Goal: Transaction & Acquisition: Purchase product/service

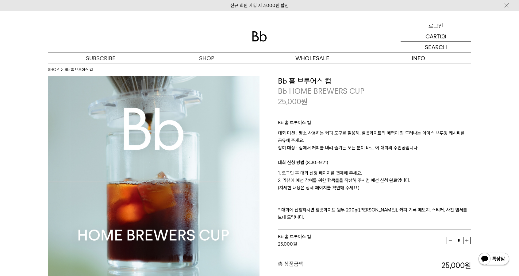
click at [433, 22] on p "로그인" at bounding box center [436, 25] width 15 height 10
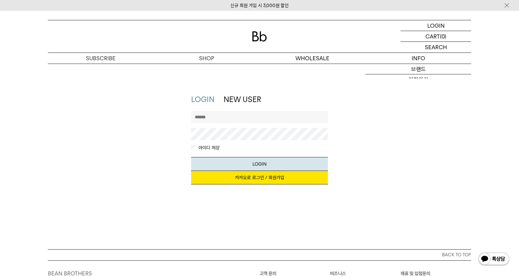
click at [220, 109] on div "LOGIN NEW USER 지금 가입하시면 3,000원 쿠폰과 매월 회원 전용 커피 혜택을 드려요. 카카오로 로그인 / 회원가입 아이디로 로그…" at bounding box center [259, 142] width 137 height 96
click at [222, 114] on input "text" at bounding box center [259, 117] width 137 height 12
type input "*"
click at [272, 180] on link "카카오로 로그인 / 회원가입" at bounding box center [259, 178] width 137 height 14
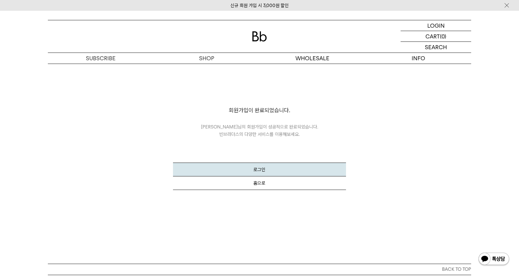
scroll to position [61, 0]
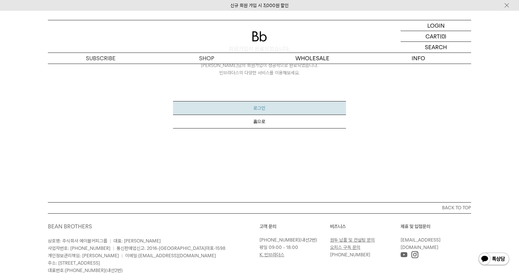
click at [282, 106] on button "로그인" at bounding box center [259, 108] width 173 height 14
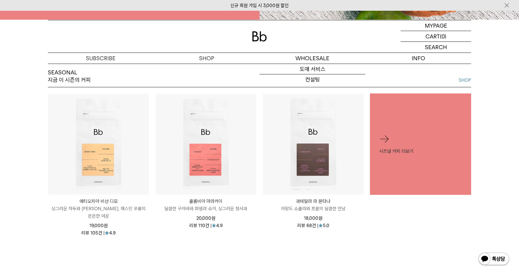
scroll to position [237, 0]
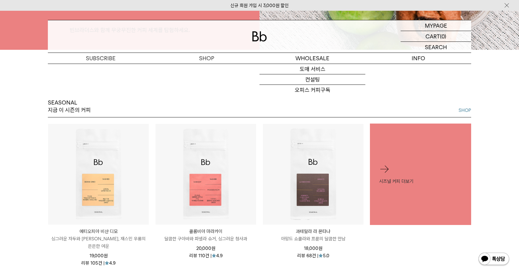
drag, startPoint x: 253, startPoint y: 17, endPoint x: 254, endPoint y: 21, distance: 4.6
click at [253, 19] on div "MYPAGE 마이페이지 LOGOUT 로그아웃 CART 장바구니 (0) SEARCH 검색 검색폼 ** 추천상품" at bounding box center [259, 37] width 519 height 53
click at [257, 38] on img at bounding box center [259, 36] width 15 height 10
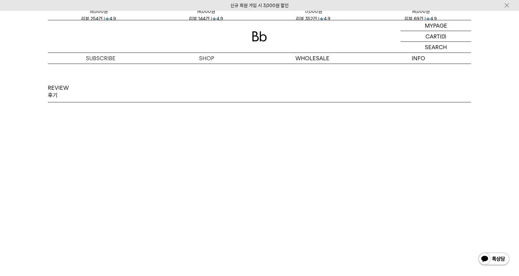
scroll to position [1166, 0]
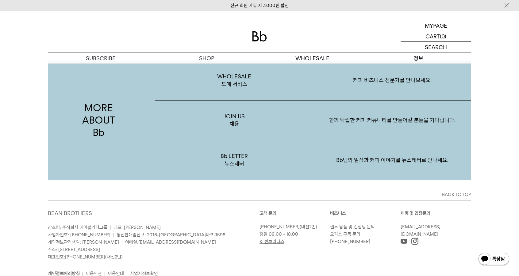
click at [423, 57] on p "정보" at bounding box center [418, 58] width 106 height 11
click at [421, 57] on p "정보" at bounding box center [418, 58] width 106 height 11
click at [418, 55] on p "정보" at bounding box center [418, 58] width 106 height 11
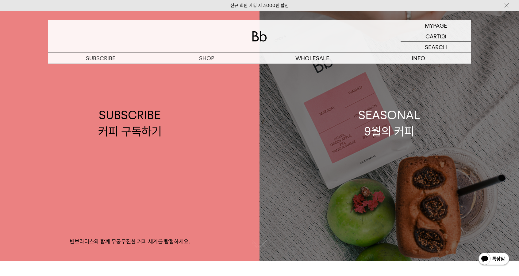
scroll to position [0, 0]
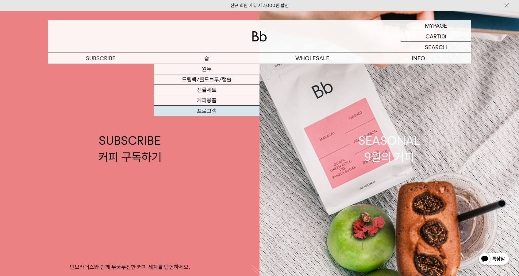
click at [212, 113] on link "프로그램" at bounding box center [207, 111] width 106 height 10
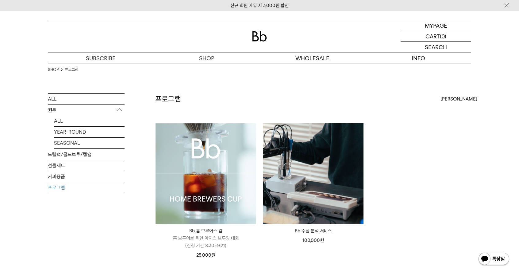
click at [222, 181] on img at bounding box center [206, 173] width 101 height 101
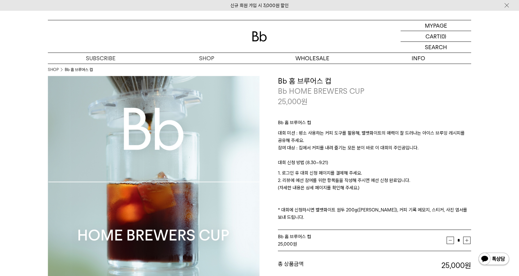
click at [431, 156] on p "대회 미션 : 평소 사용하는 커피 도구를 활용해, 벨벳화이트의 매력이 잘 드러나는 아이스 브루잉 레시피를 공유해 주세요. 참여 대상 : 집에서…" at bounding box center [374, 143] width 193 height 29
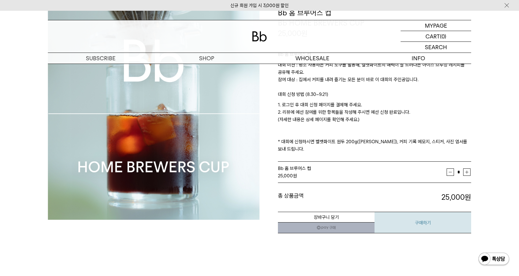
scroll to position [123, 0]
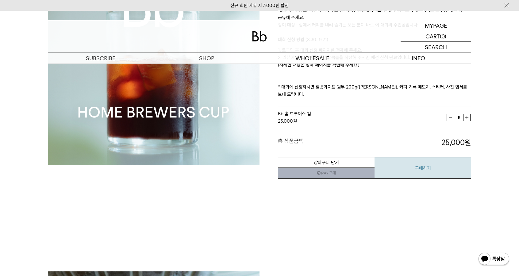
click at [426, 158] on button "구매하기" at bounding box center [423, 167] width 97 height 21
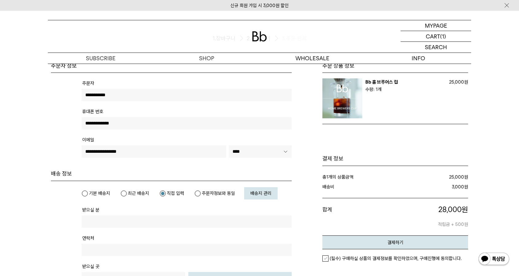
scroll to position [61, 0]
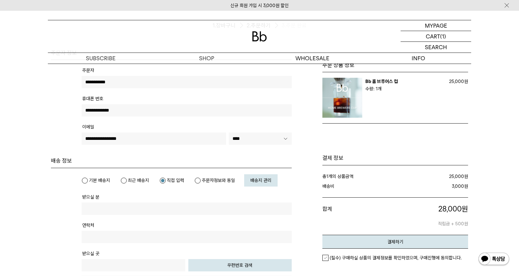
click at [166, 84] on input "**********" at bounding box center [187, 82] width 210 height 12
drag, startPoint x: 160, startPoint y: 83, endPoint x: 55, endPoint y: 75, distance: 106.2
click at [55, 75] on tbody "**********" at bounding box center [171, 108] width 241 height 97
type input "*"
type input "***"
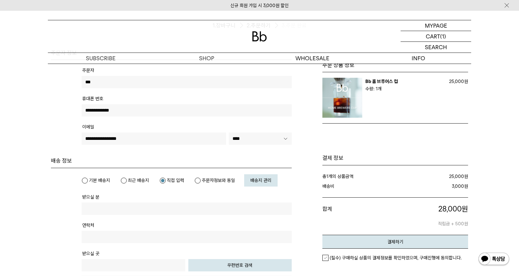
click at [240, 163] on h4 "배송 정보" at bounding box center [171, 160] width 241 height 7
click at [217, 178] on label "주문자정보와 동일" at bounding box center [215, 180] width 41 height 6
type input "***"
type input "**********"
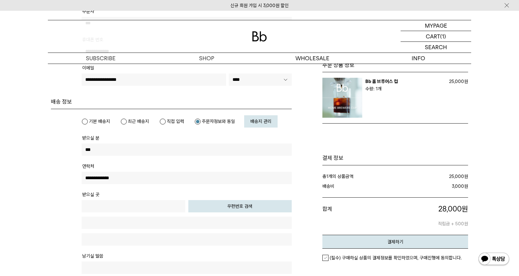
scroll to position [153, 0]
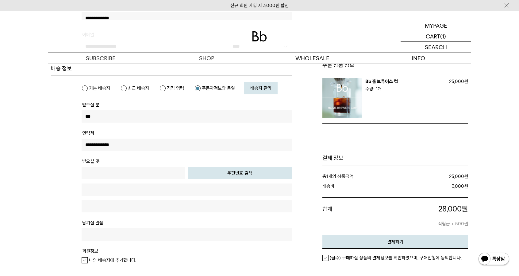
click at [260, 172] on button "우편번호 검색" at bounding box center [240, 173] width 104 height 12
type input "*****"
type input "**********"
click at [170, 200] on input "text" at bounding box center [187, 206] width 210 height 12
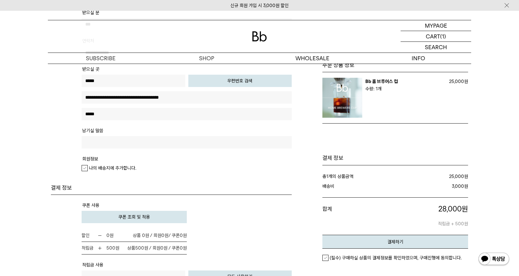
type input "*****"
click at [112, 173] on tr "회원정보 나의 배송지에 추가합니다." at bounding box center [187, 165] width 210 height 23
click at [114, 170] on em "나의 배송지에 추가합니다." at bounding box center [112, 168] width 47 height 6
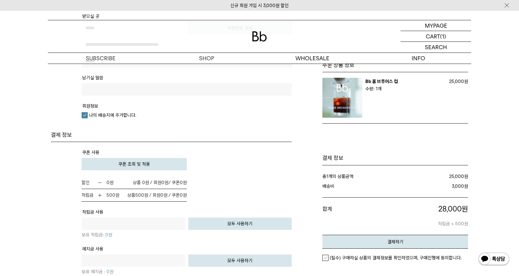
scroll to position [430, 0]
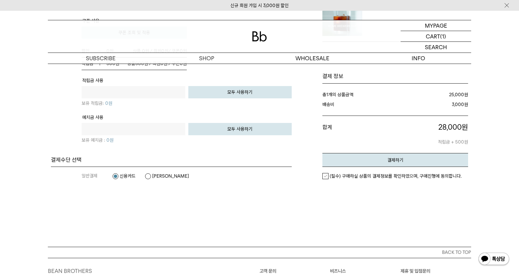
click at [382, 178] on div "(필수) 구매하실 상품의 결제정보를 확인하였으며, 구매진행에 동의합니다." at bounding box center [395, 176] width 146 height 18
click at [382, 175] on em "(필수) 구매하실 상품의 결제정보를 확인하였으며, 구매진행에 동의합니다." at bounding box center [396, 176] width 132 height 6
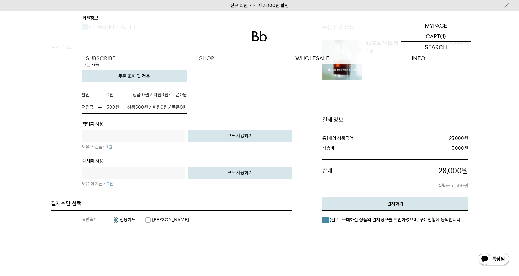
scroll to position [399, 0]
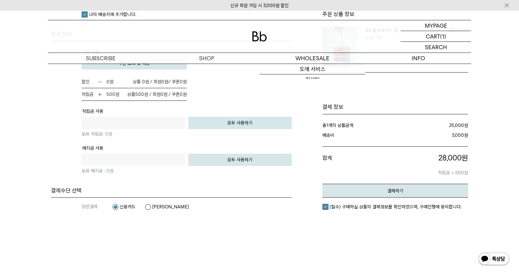
click at [283, 5] on link "신규 회원 가입 시 3,000원 할인" at bounding box center [259, 6] width 58 height 6
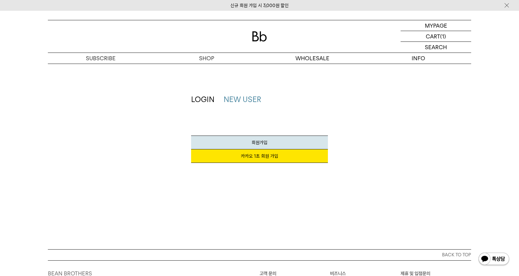
click at [291, 157] on link "카카오 1초 회원 가입" at bounding box center [259, 156] width 137 height 14
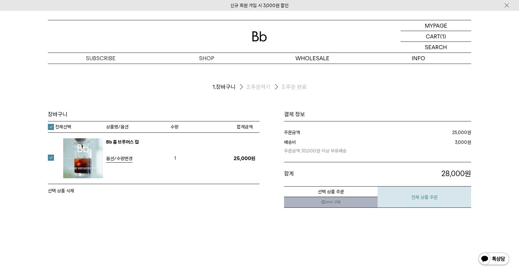
click at [421, 194] on button "전체 상품 주문" at bounding box center [425, 196] width 94 height 21
click at [423, 194] on button "전체 상품 주문" at bounding box center [425, 196] width 94 height 21
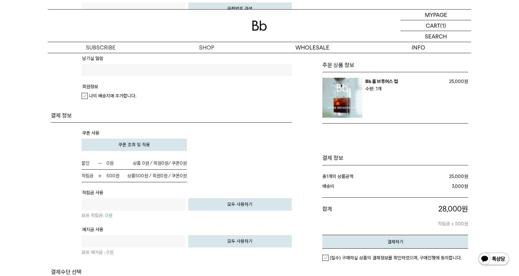
scroll to position [491, 0]
